Goal: Check status: Check status

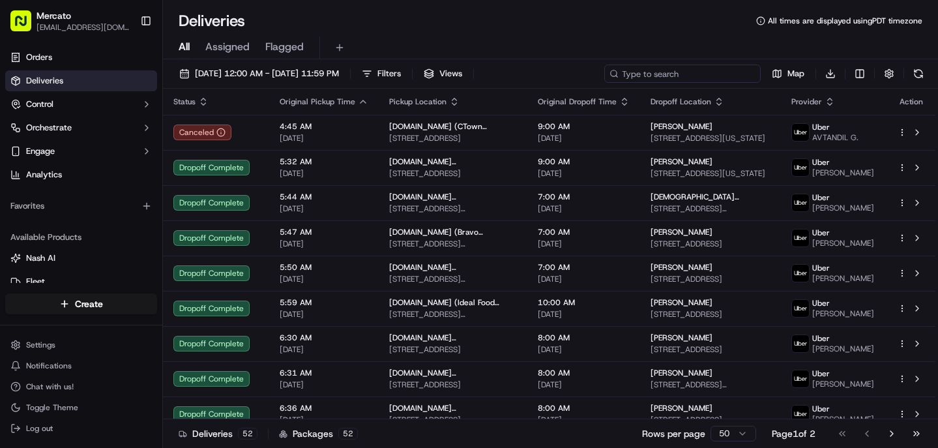
click at [701, 70] on input at bounding box center [682, 74] width 156 height 18
paste input "job_R46c52QutZ2Kb9Qcs6w8eD"
type input "job_R46c52QutZ2Kb9Qcs6w8eD"
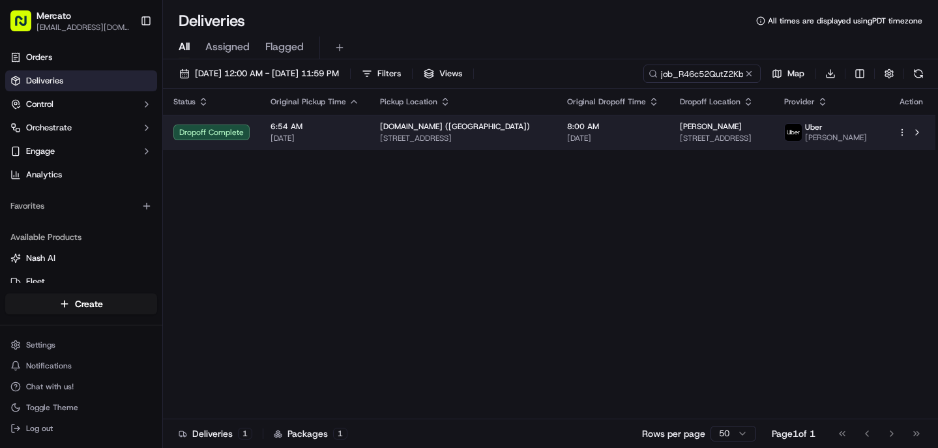
click at [443, 122] on td "[DOMAIN_NAME] ([GEOGRAPHIC_DATA]) [STREET_ADDRESS]" at bounding box center [463, 132] width 187 height 35
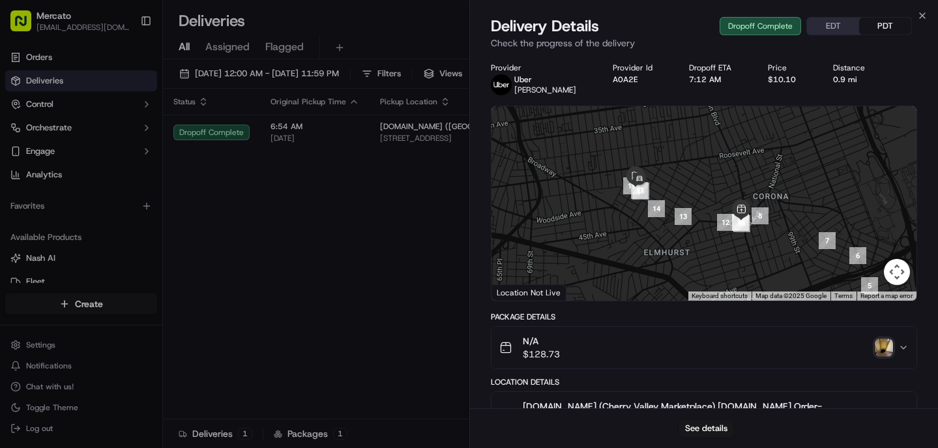
click at [871, 351] on div "N/A $128.73" at bounding box center [699, 347] width 400 height 26
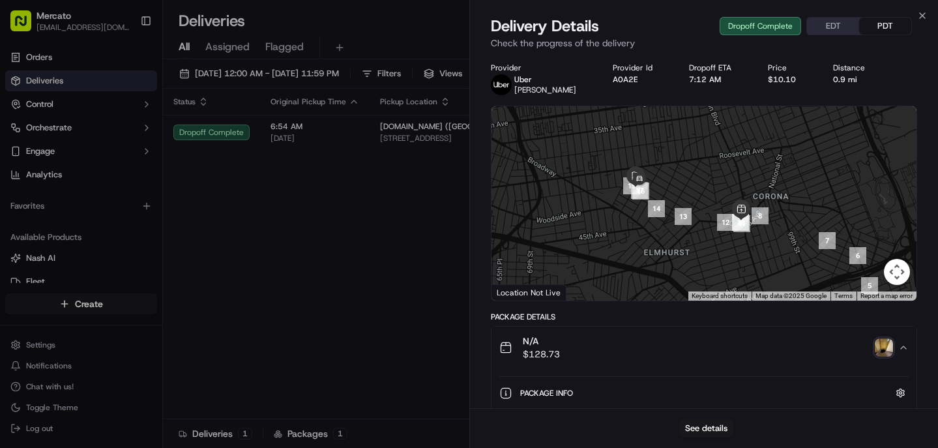
click at [887, 342] on img "button" at bounding box center [884, 347] width 18 height 18
